Goal: Information Seeking & Learning: Learn about a topic

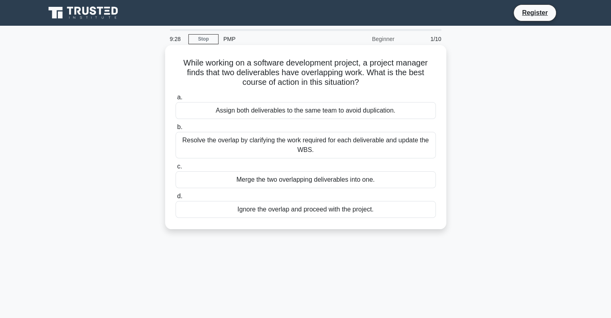
click at [359, 144] on div "Resolve the overlap by clarifying the work required for each deliverable and up…" at bounding box center [305, 145] width 260 height 27
click at [175, 130] on input "b. Resolve the overlap by clarifying the work required for each deliverable and…" at bounding box center [175, 126] width 0 height 5
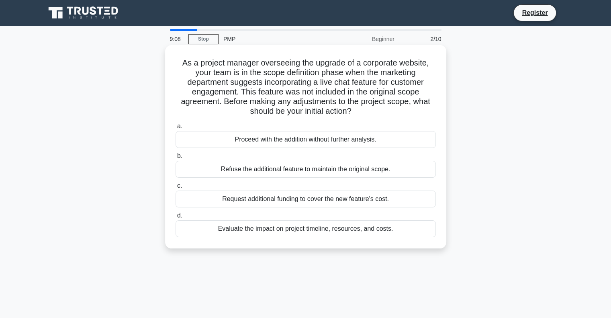
click at [378, 228] on div "Evaluate the impact on project timeline, resources, and costs." at bounding box center [305, 228] width 260 height 17
click at [175, 218] on input "d. Evaluate the impact on project timeline, resources, and costs." at bounding box center [175, 215] width 0 height 5
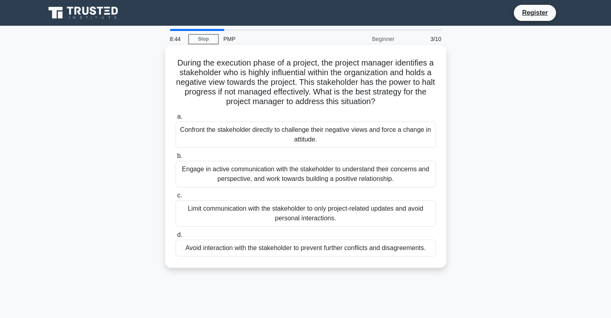
click at [332, 171] on div "Engage in active communication with the stakeholder to understand their concern…" at bounding box center [305, 174] width 260 height 27
click at [175, 159] on input "b. Engage in active communication with the stakeholder to understand their conc…" at bounding box center [175, 155] width 0 height 5
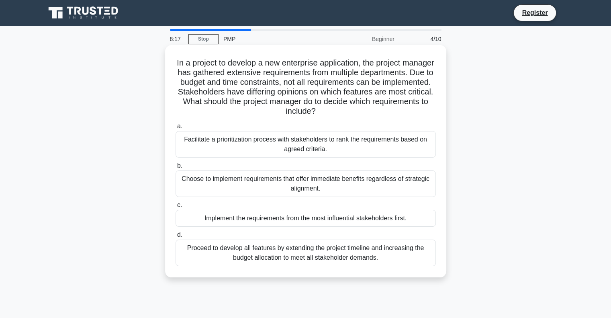
click at [340, 138] on div "Facilitate a prioritization process with stakeholders to rank the requirements …" at bounding box center [305, 144] width 260 height 27
click at [175, 129] on input "a. Facilitate a prioritization process with stakeholders to rank the requiremen…" at bounding box center [175, 126] width 0 height 5
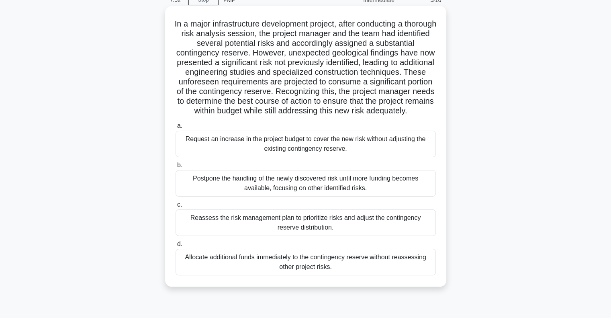
scroll to position [39, 0]
click at [340, 234] on div "Reassess the risk management plan to prioritize risks and adjust the contingenc…" at bounding box center [305, 222] width 260 height 27
click at [175, 207] on input "c. Reassess the risk management plan to prioritize risks and adjust the conting…" at bounding box center [175, 204] width 0 height 5
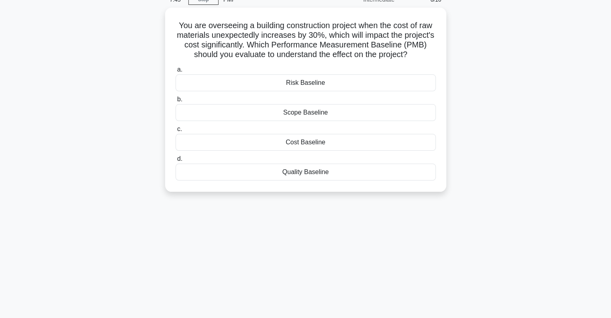
scroll to position [0, 0]
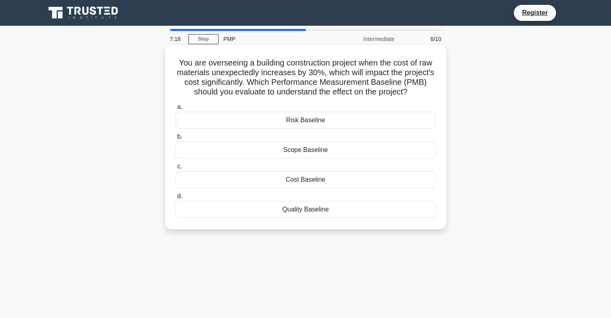
click at [359, 179] on div "Cost Baseline" at bounding box center [305, 179] width 260 height 17
click at [175, 169] on input "c. Cost Baseline" at bounding box center [175, 166] width 0 height 5
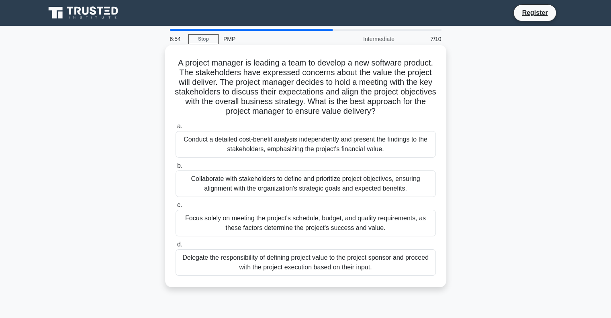
click at [329, 180] on div "Collaborate with stakeholders to define and prioritize project objectives, ensu…" at bounding box center [305, 183] width 260 height 27
click at [175, 168] on input "b. Collaborate with stakeholders to define and prioritize project objectives, e…" at bounding box center [175, 165] width 0 height 5
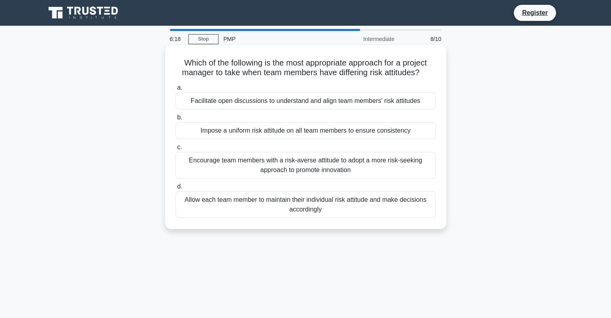
click at [349, 104] on div "Facilitate open discussions to understand and align team members' risk attitudes" at bounding box center [305, 100] width 260 height 17
click at [175, 90] on input "a. Facilitate open discussions to understand and align team members' risk attit…" at bounding box center [175, 87] width 0 height 5
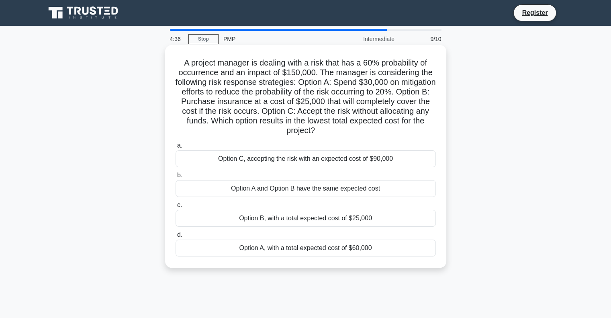
click at [339, 218] on div "Option B, with a total expected cost of $25,000" at bounding box center [305, 218] width 260 height 17
click at [175, 208] on input "c. Option B, with a total expected cost of $25,000" at bounding box center [175, 204] width 0 height 5
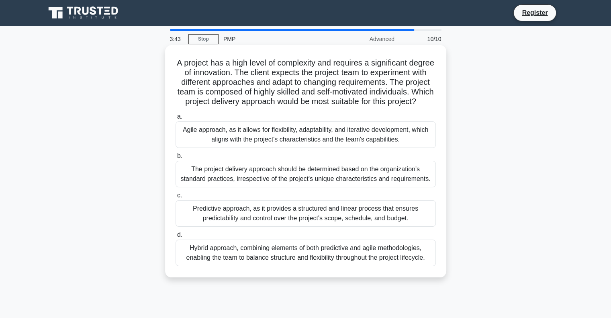
click at [255, 148] on div "Agile approach, as it allows for flexibility, adaptability, and iterative devel…" at bounding box center [305, 134] width 260 height 27
click at [175, 119] on input "a. Agile approach, as it allows for flexibility, adaptability, and iterative de…" at bounding box center [175, 116] width 0 height 5
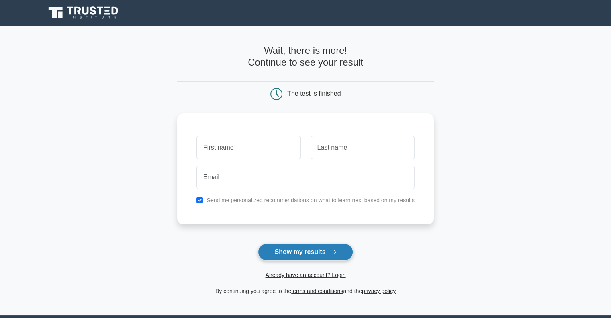
click at [296, 249] on button "Show my results" at bounding box center [305, 251] width 95 height 17
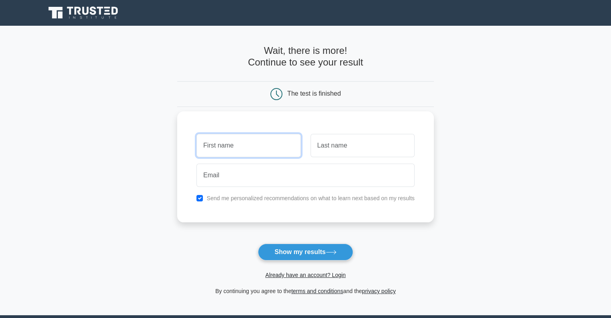
click at [260, 146] on input "text" at bounding box center [248, 145] width 104 height 23
type input "Tariq"
click at [355, 149] on input "text" at bounding box center [362, 145] width 104 height 23
type input "Jamal"
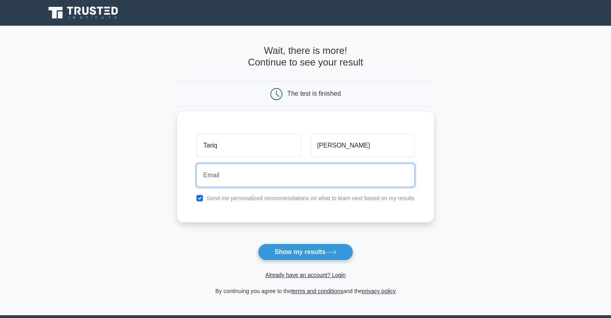
click at [293, 176] on input "email" at bounding box center [305, 174] width 218 height 23
type input "tariqjamal1964@gmail.com"
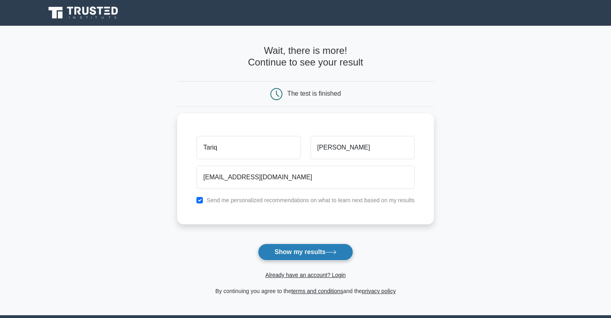
click at [302, 251] on button "Show my results" at bounding box center [305, 251] width 95 height 17
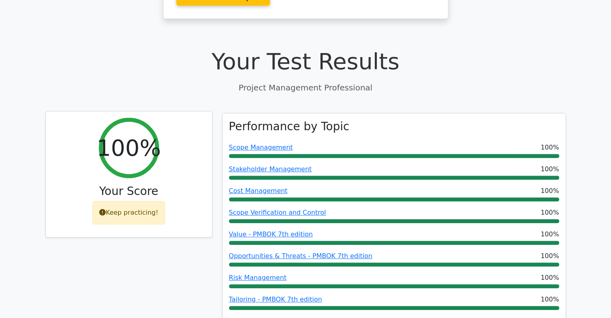
scroll to position [250, 0]
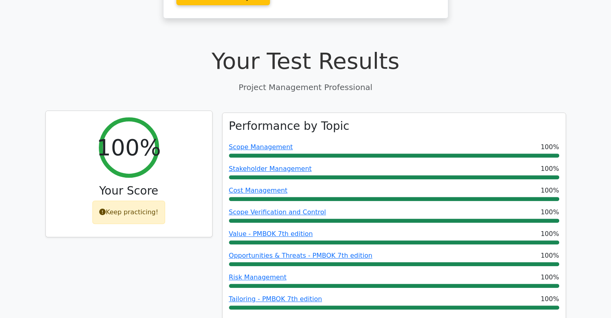
click at [137, 200] on div "Keep practicing!" at bounding box center [128, 211] width 73 height 23
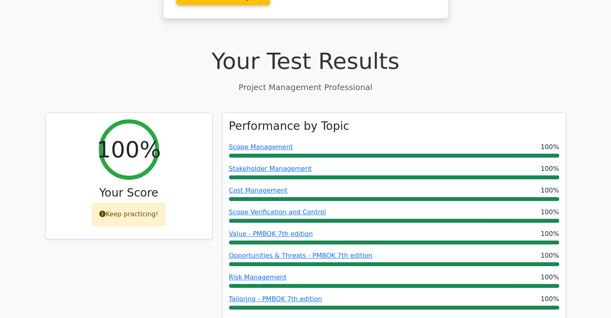
scroll to position [0, 0]
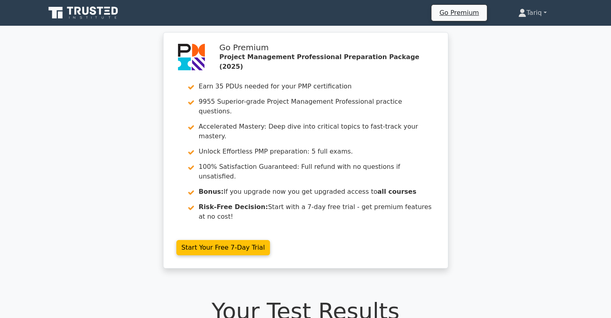
click at [543, 12] on link "Tariq" at bounding box center [532, 13] width 67 height 16
click at [545, 10] on link "Tariq" at bounding box center [532, 13] width 67 height 16
click at [106, 12] on icon at bounding box center [83, 12] width 77 height 15
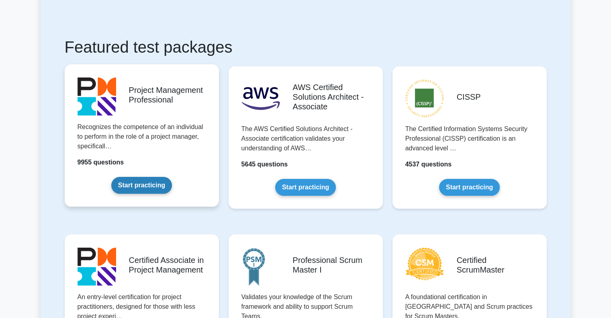
scroll to position [120, 0]
click at [136, 186] on link "Start practicing" at bounding box center [141, 185] width 61 height 17
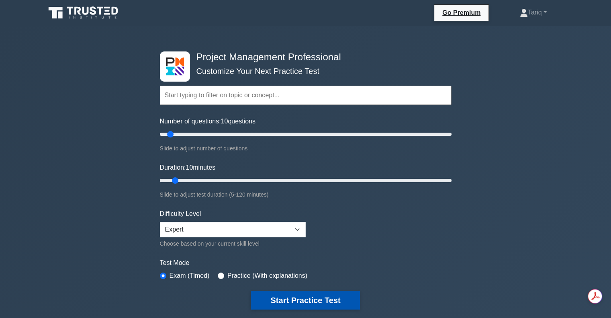
click at [318, 296] on button "Start Practice Test" at bounding box center [305, 300] width 108 height 18
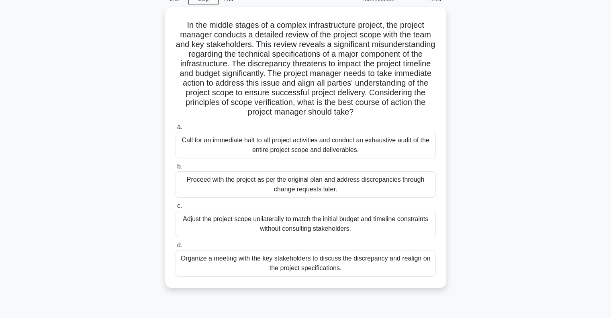
scroll to position [40, 0]
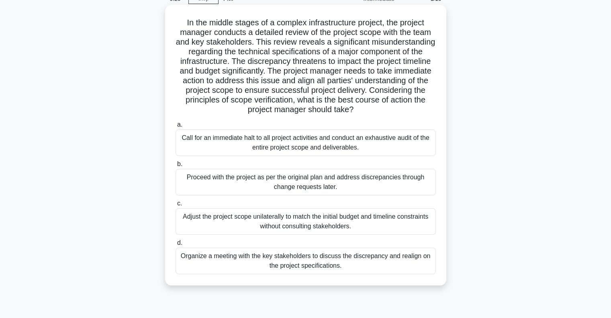
click at [301, 262] on div "Organize a meeting with the key stakeholders to discuss the discrepancy and rea…" at bounding box center [305, 260] width 260 height 27
click at [175, 245] on input "d. Organize a meeting with the key stakeholders to discuss the discrepancy and …" at bounding box center [175, 242] width 0 height 5
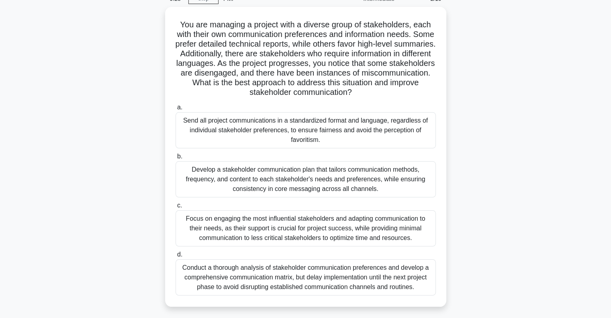
scroll to position [0, 0]
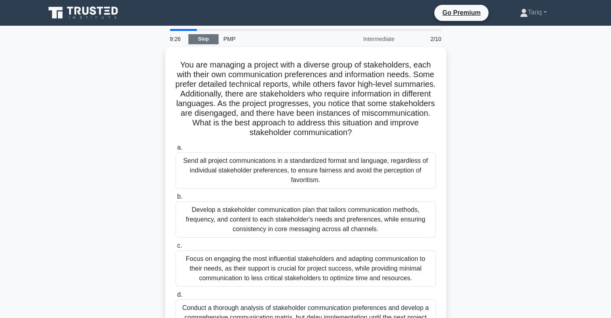
click at [203, 37] on link "Stop" at bounding box center [203, 39] width 30 height 10
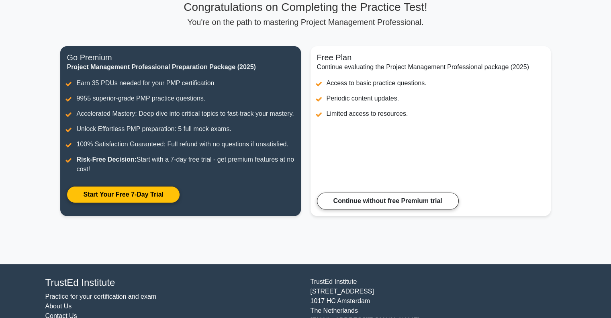
scroll to position [108, 0]
